Goal: Task Accomplishment & Management: Complete application form

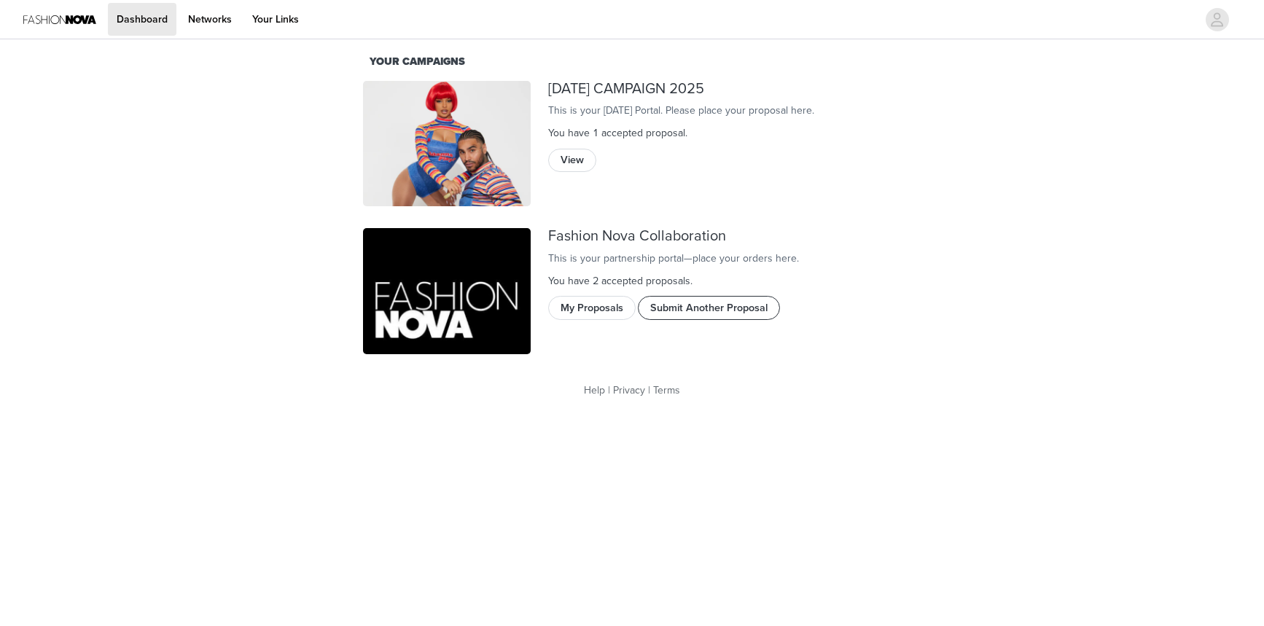
click at [698, 319] on button "Submit Another Proposal" at bounding box center [709, 307] width 142 height 23
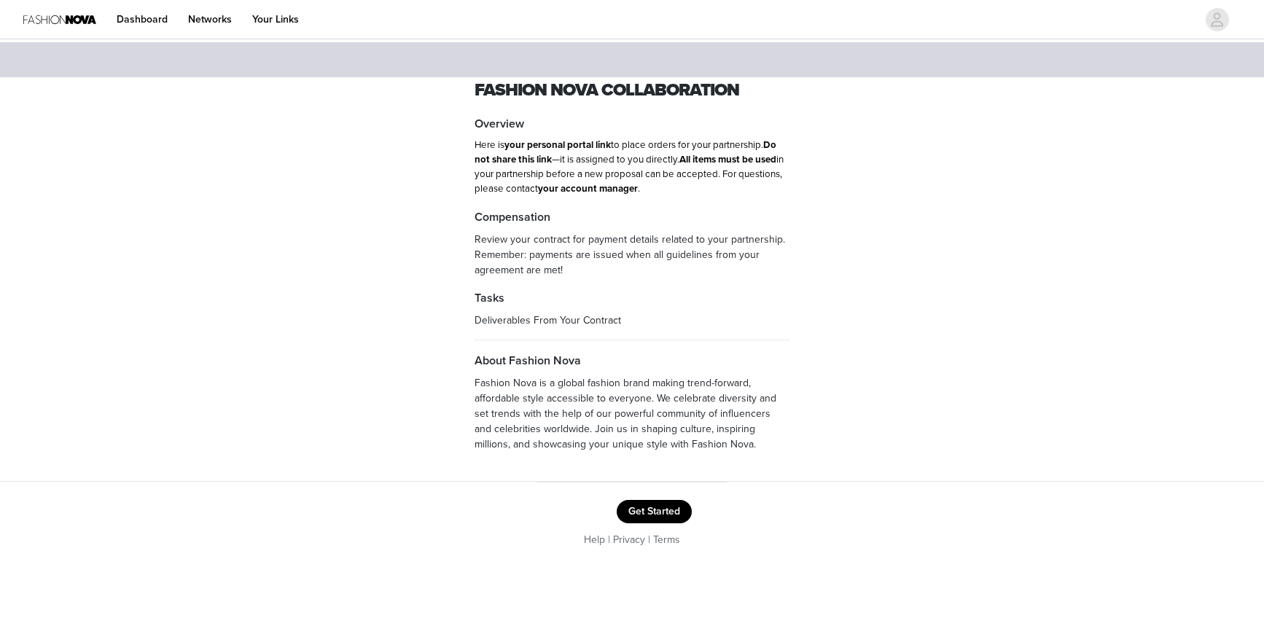
click at [658, 507] on button "Get Started" at bounding box center [654, 511] width 75 height 23
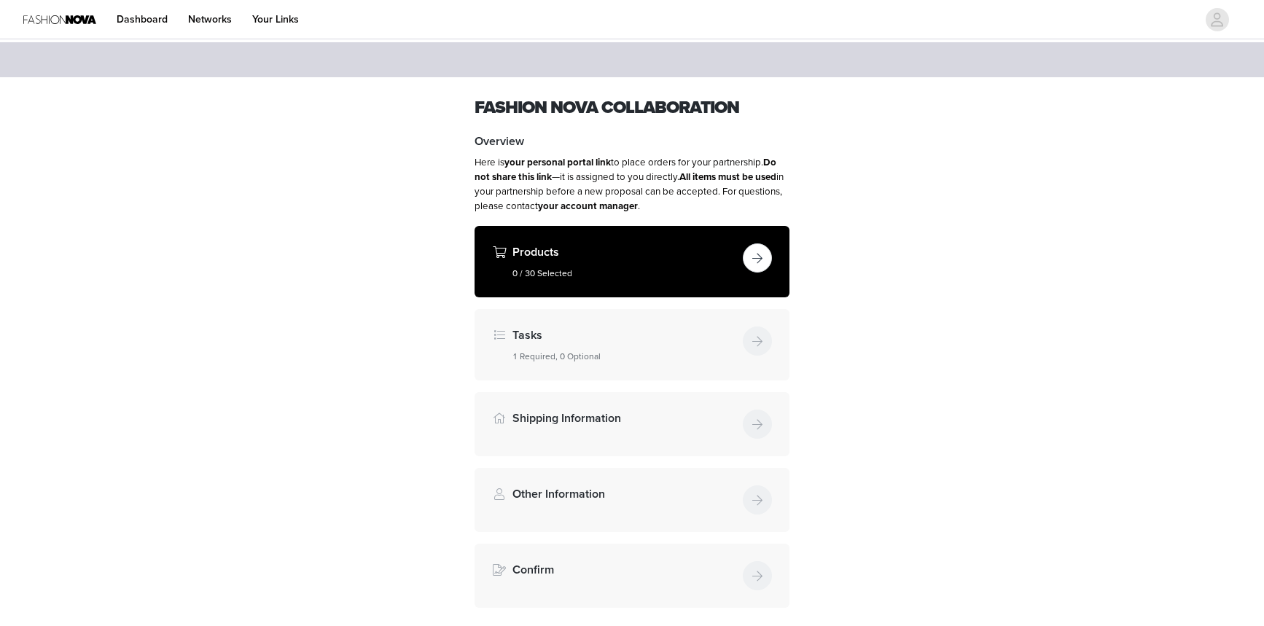
scroll to position [106, 0]
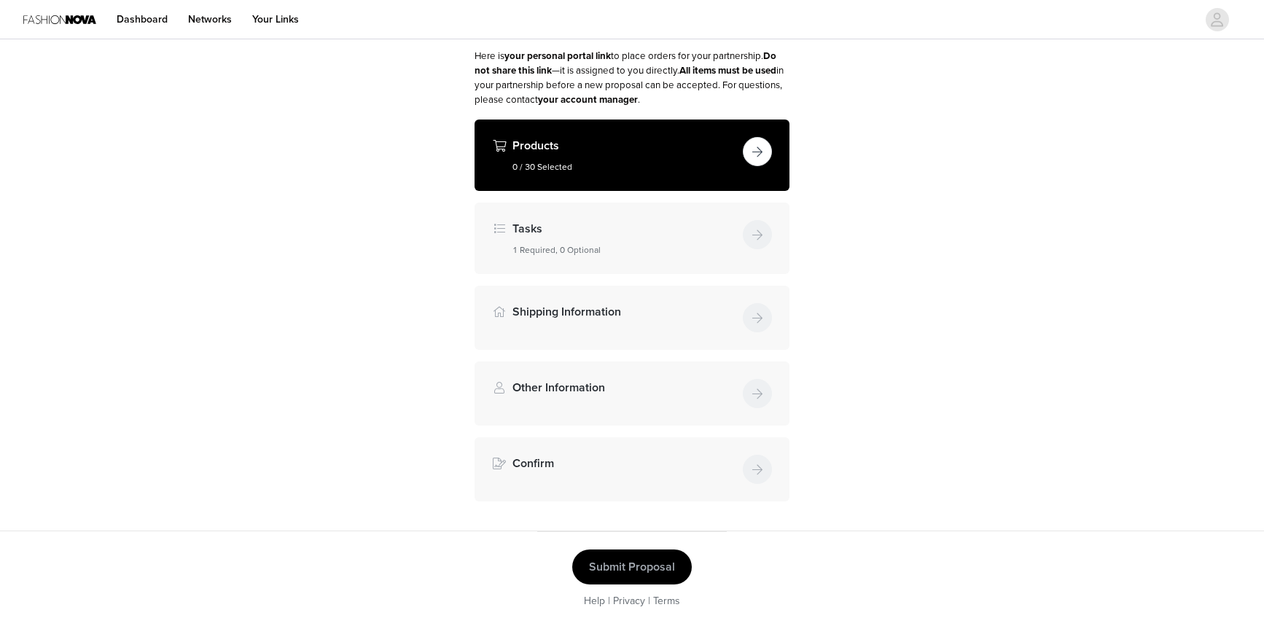
click at [768, 145] on button "button" at bounding box center [757, 151] width 29 height 29
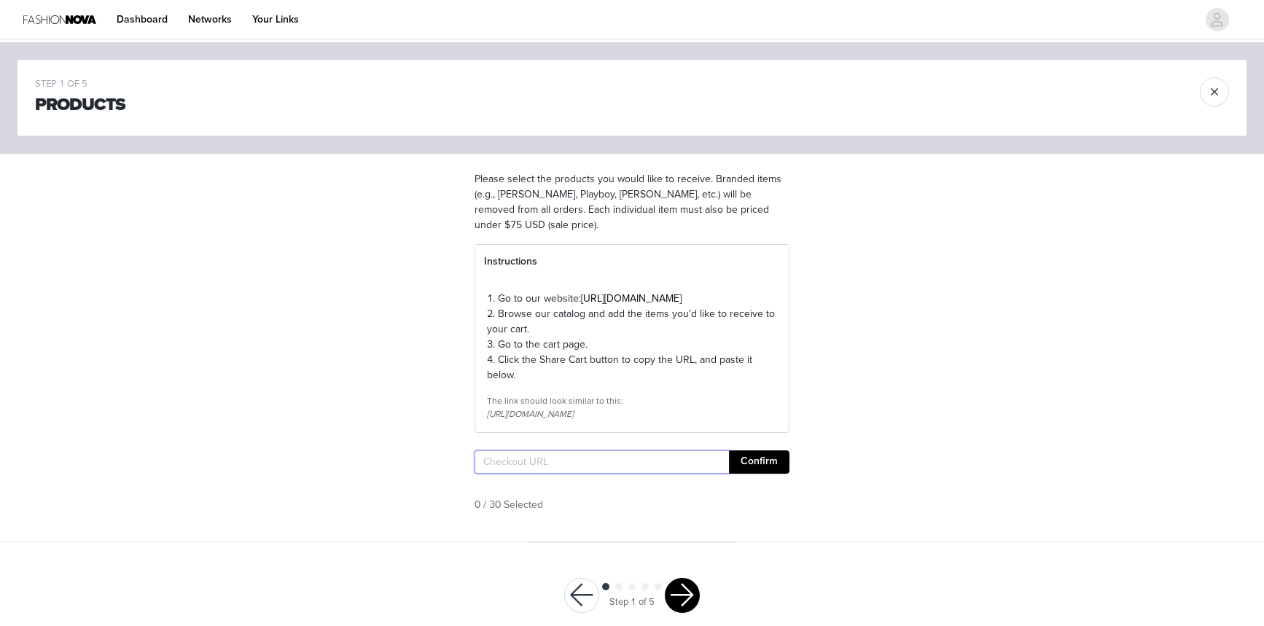
click at [529, 474] on input "text" at bounding box center [602, 462] width 254 height 23
paste input "[URL][DOMAIN_NAME]"
type input "[URL][DOMAIN_NAME]"
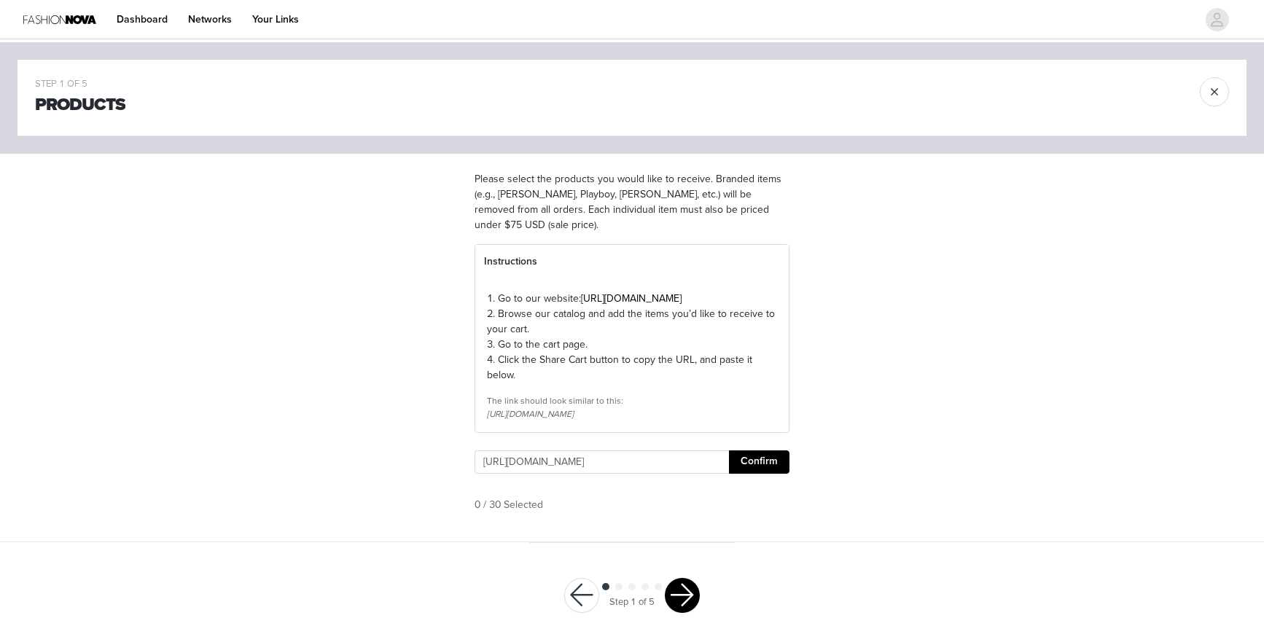
click at [765, 474] on button "Confirm" at bounding box center [759, 462] width 61 height 23
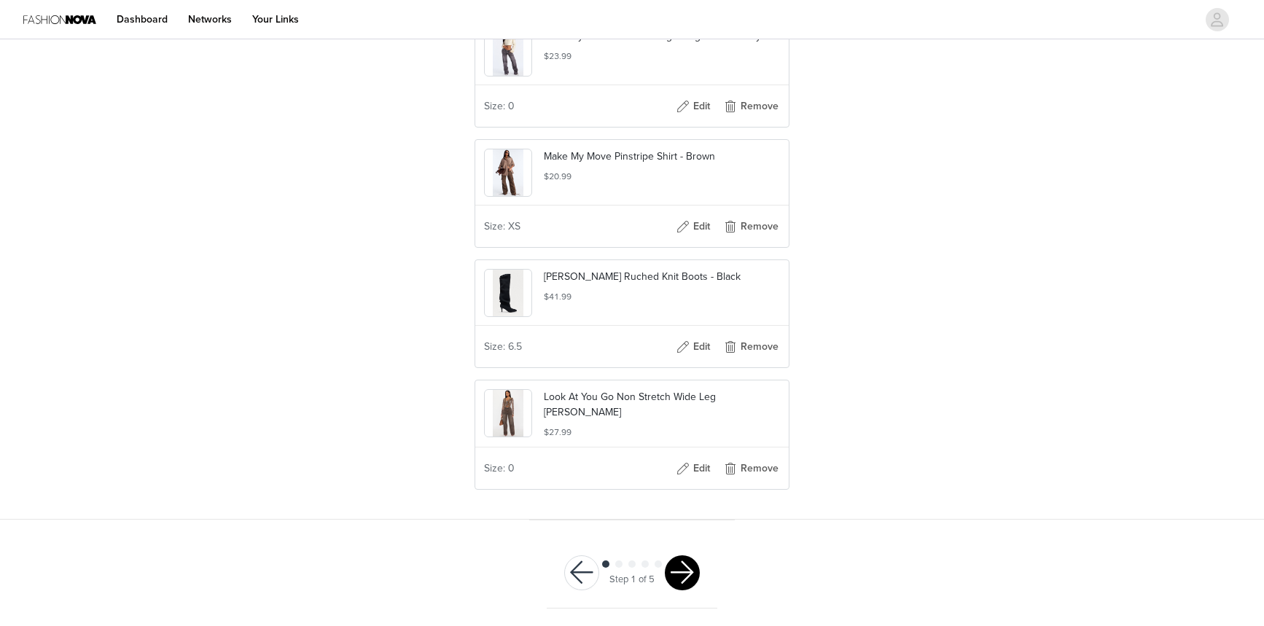
scroll to position [1245, 0]
click at [685, 578] on button "button" at bounding box center [682, 573] width 35 height 35
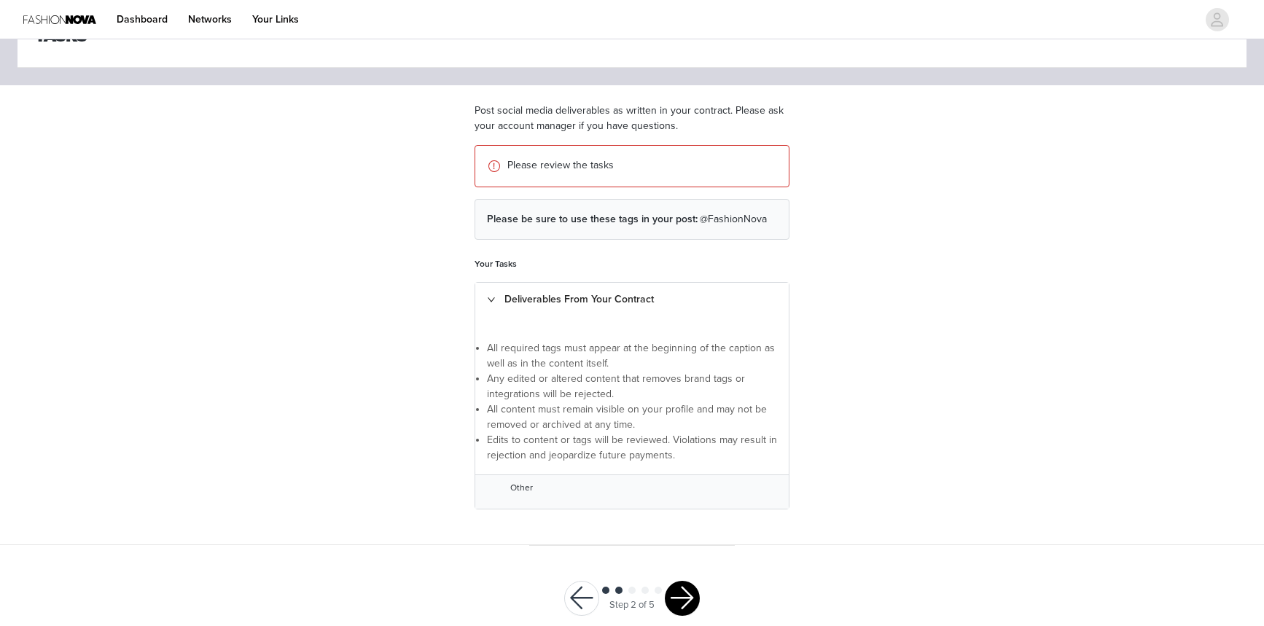
scroll to position [93, 0]
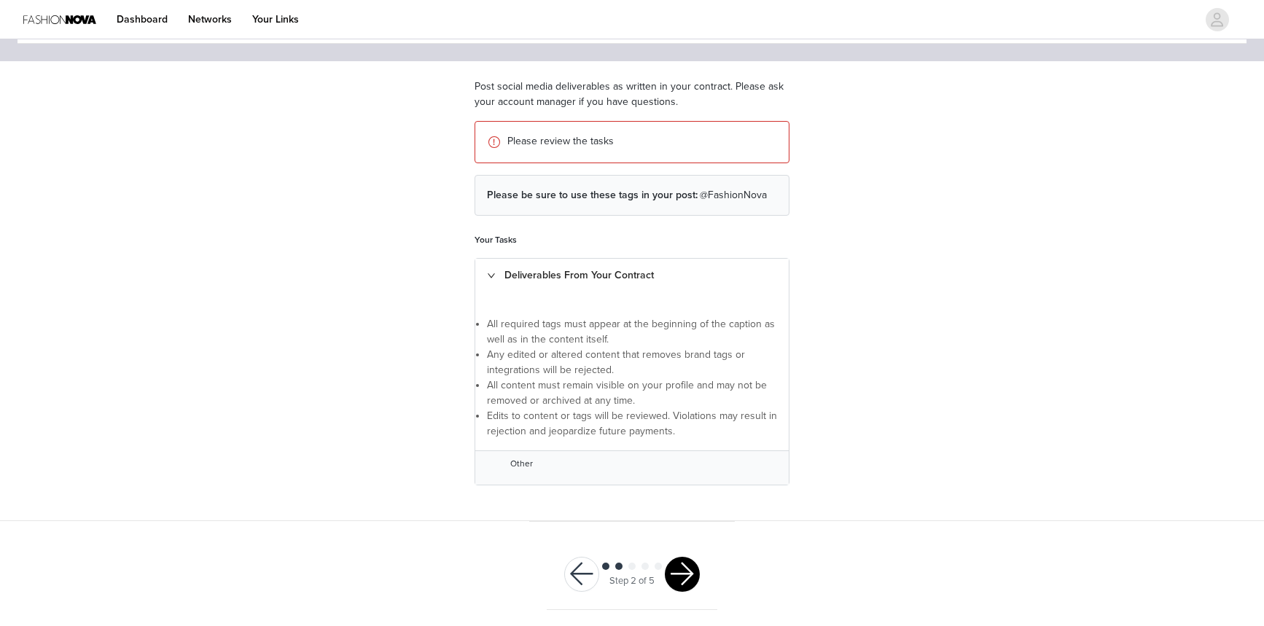
click at [688, 574] on button "button" at bounding box center [682, 574] width 35 height 35
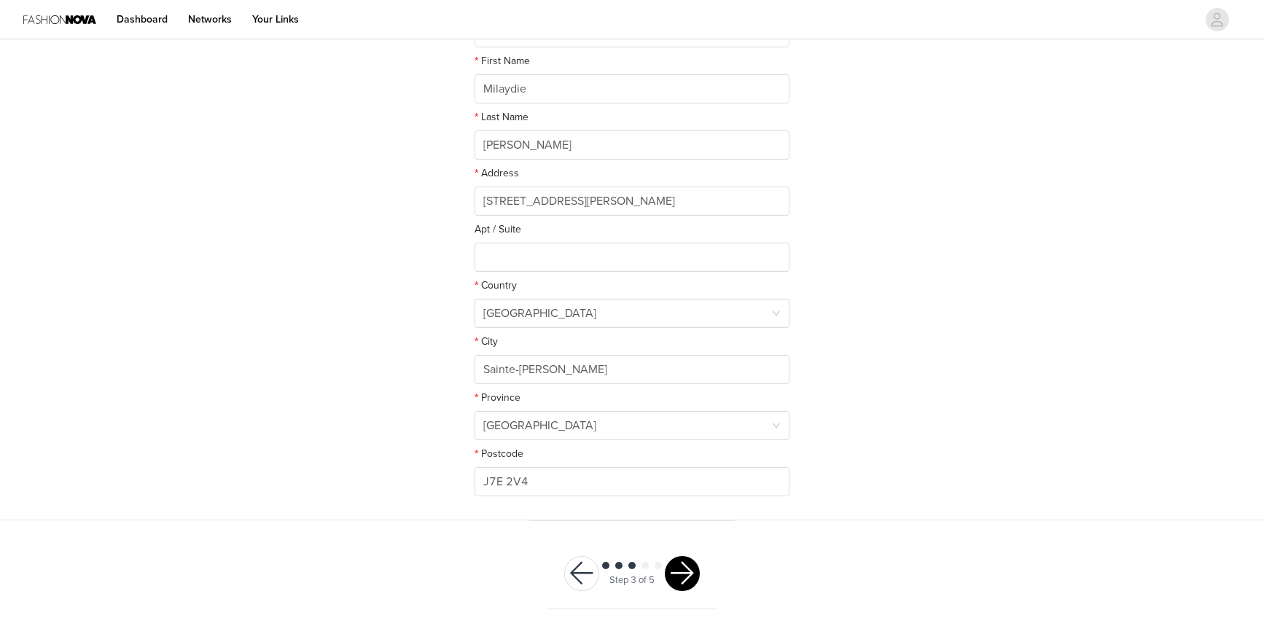
scroll to position [276, 0]
click at [686, 572] on button "button" at bounding box center [682, 573] width 35 height 35
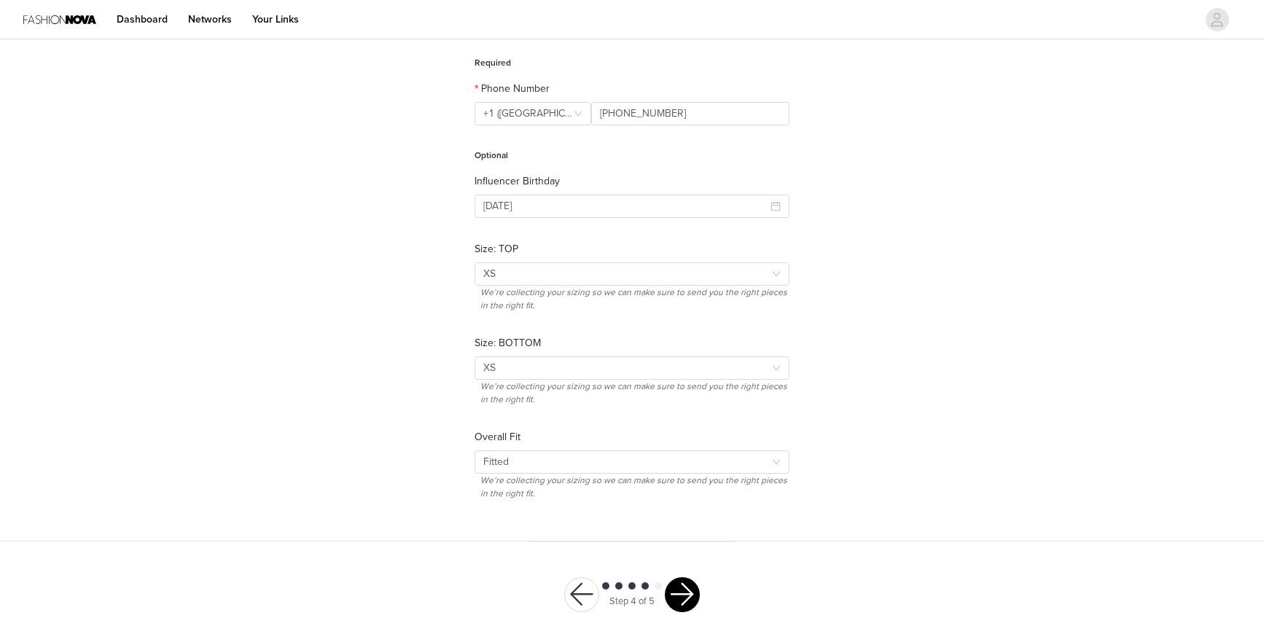
scroll to position [184, 0]
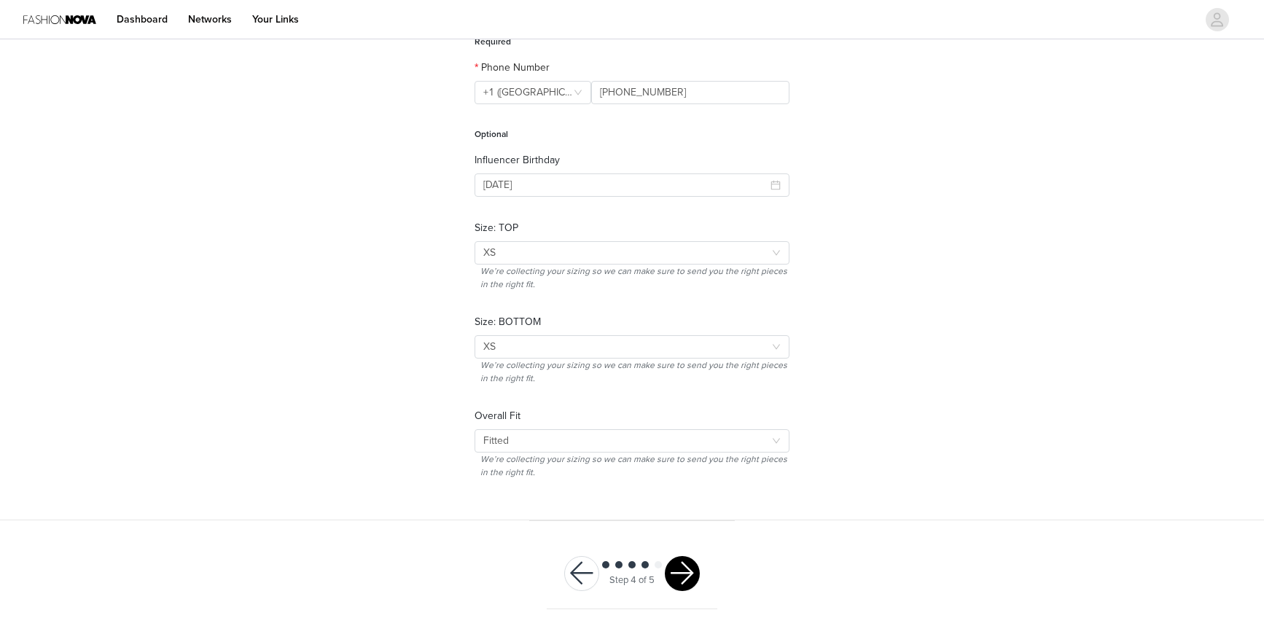
click at [680, 574] on button "button" at bounding box center [682, 573] width 35 height 35
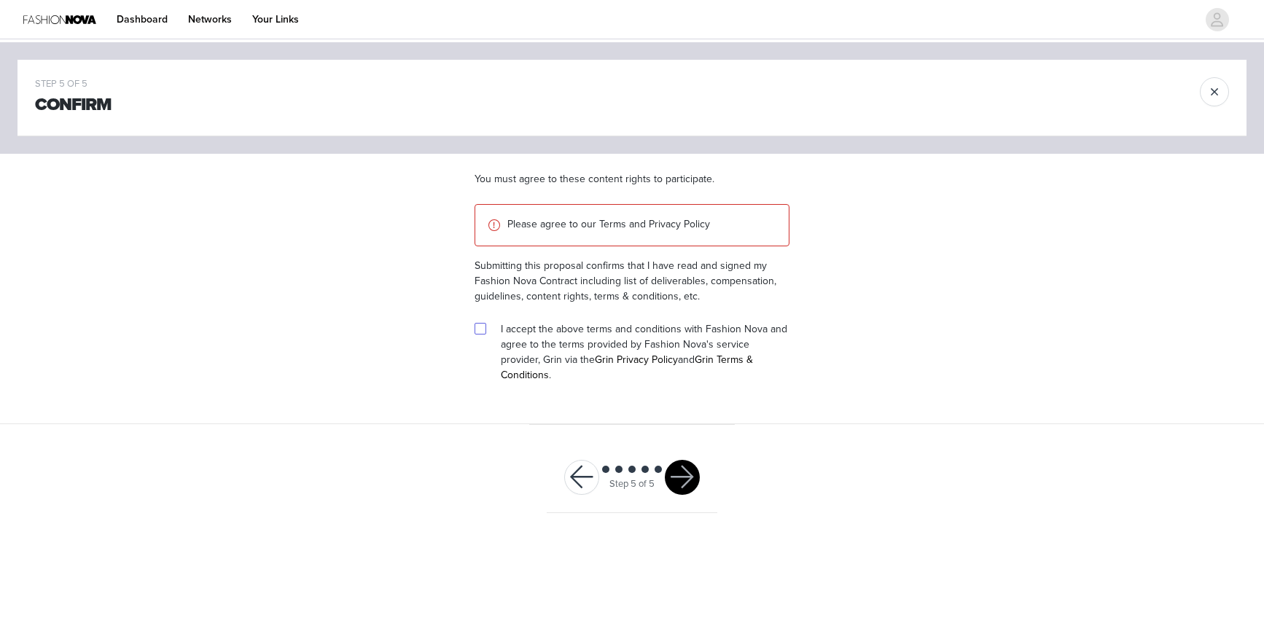
click at [479, 330] on input "checkbox" at bounding box center [480, 328] width 10 height 10
checkbox input "true"
click at [699, 464] on button "button" at bounding box center [682, 477] width 35 height 35
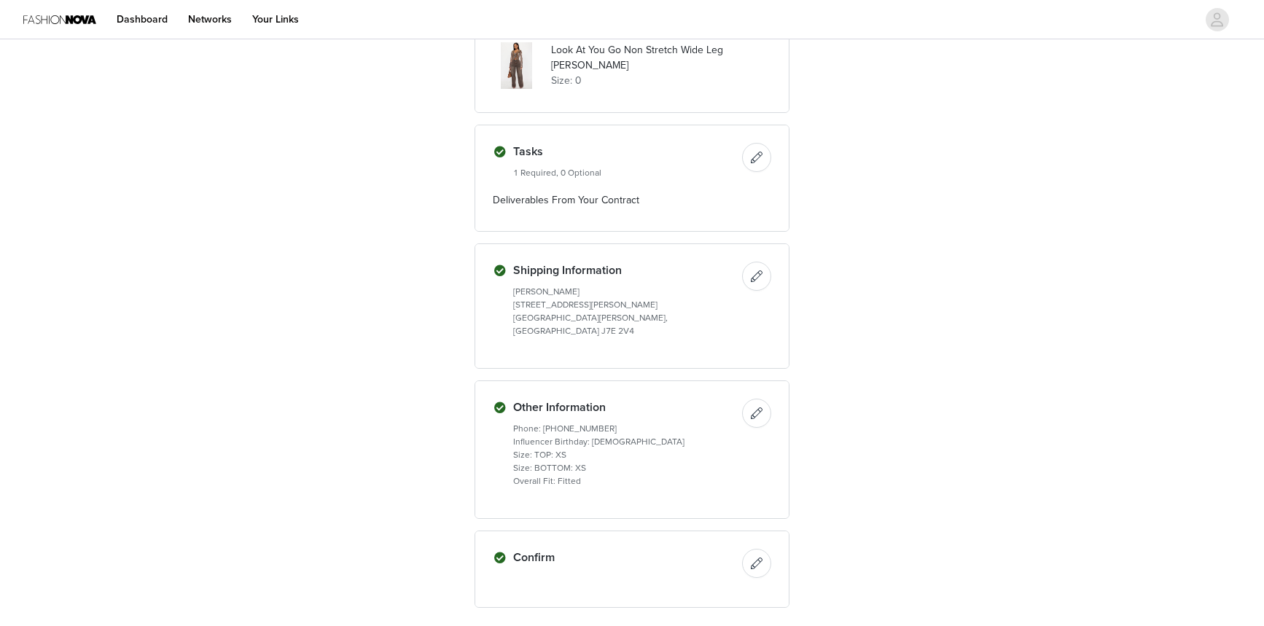
scroll to position [817, 0]
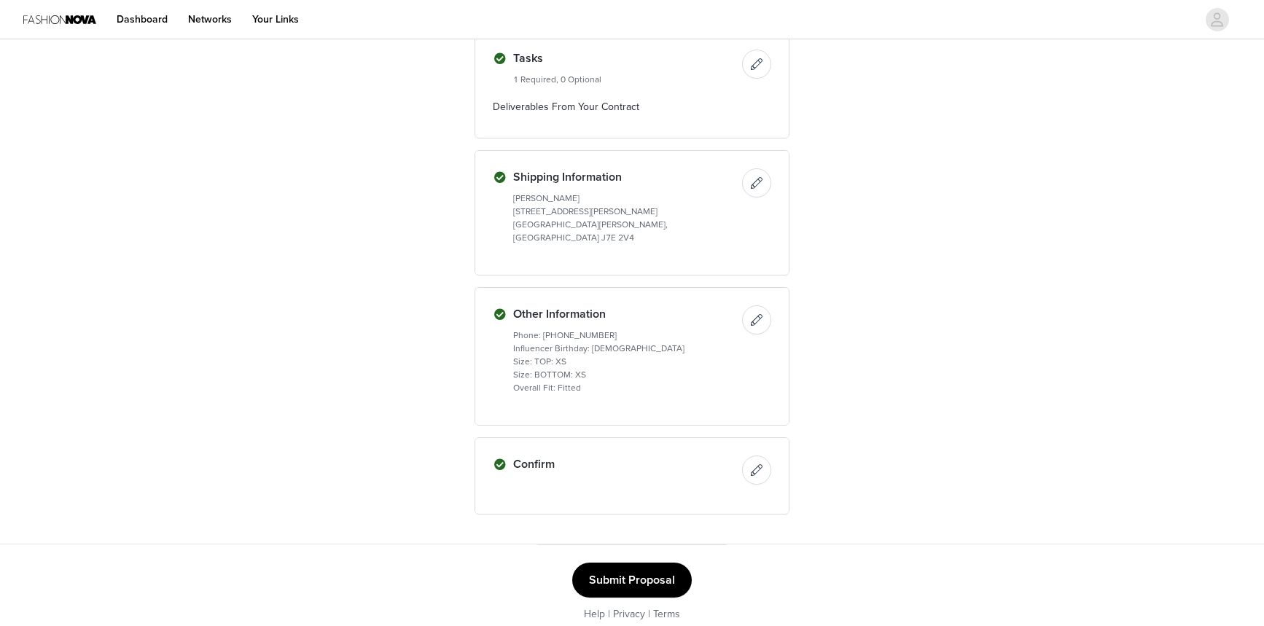
click at [669, 568] on button "Submit Proposal" at bounding box center [632, 580] width 120 height 35
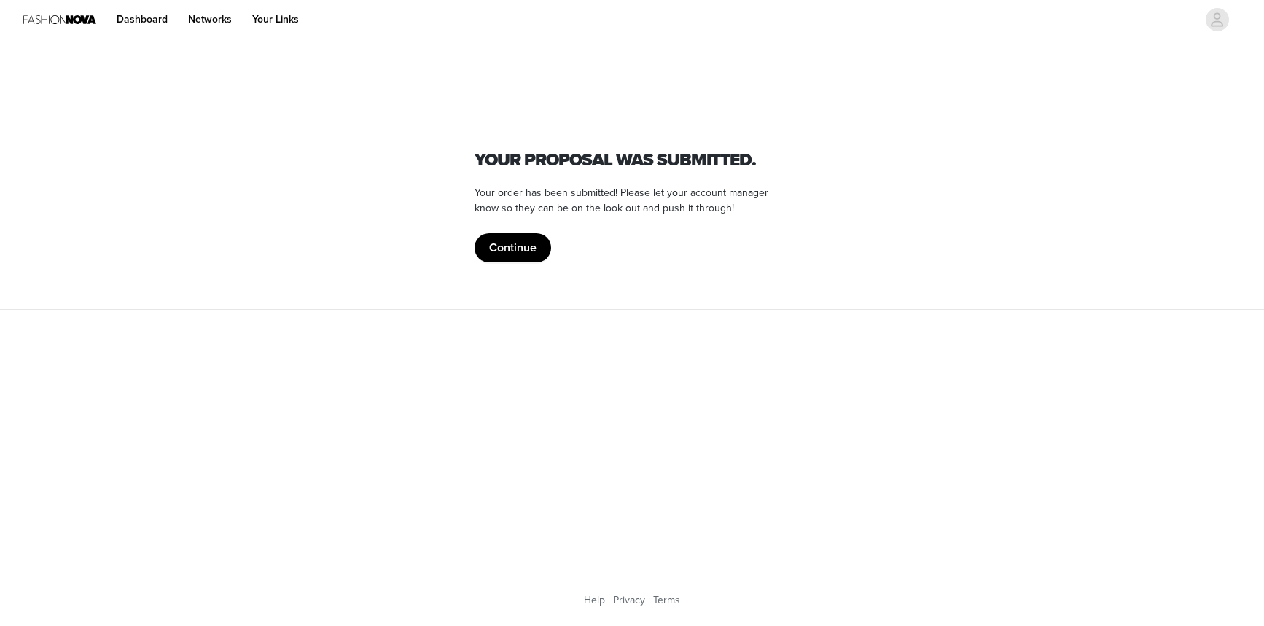
scroll to position [0, 0]
click at [513, 252] on button "Continue" at bounding box center [513, 247] width 77 height 29
